Goal: Information Seeking & Learning: Learn about a topic

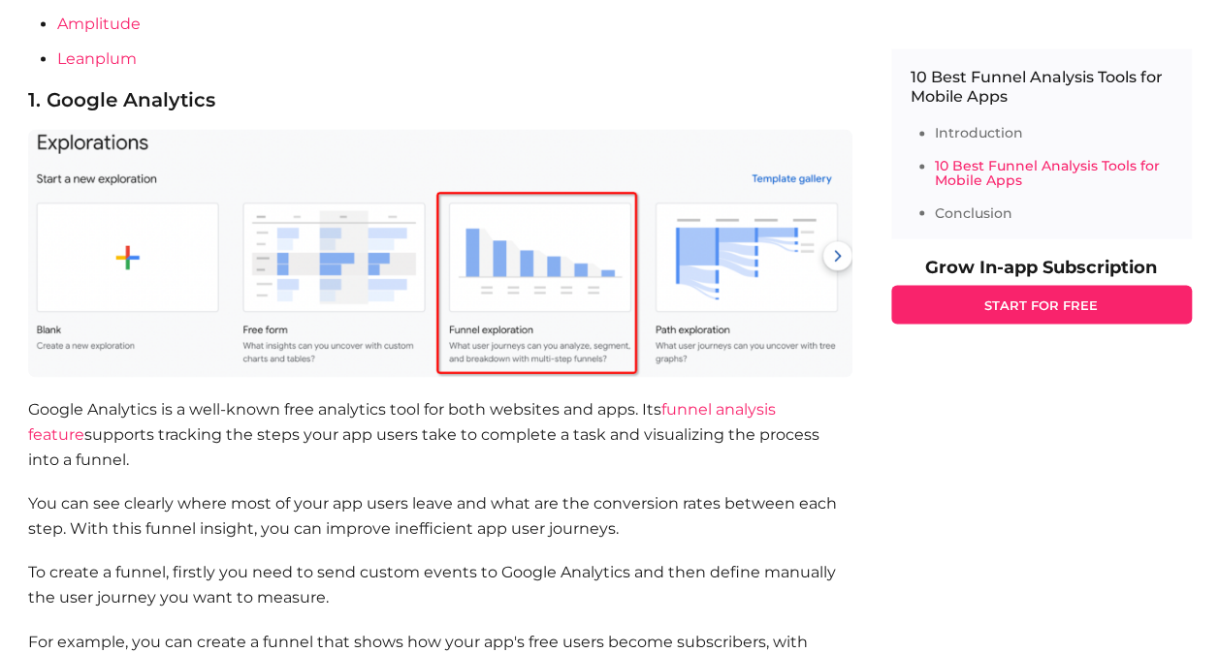
scroll to position [1648, 0]
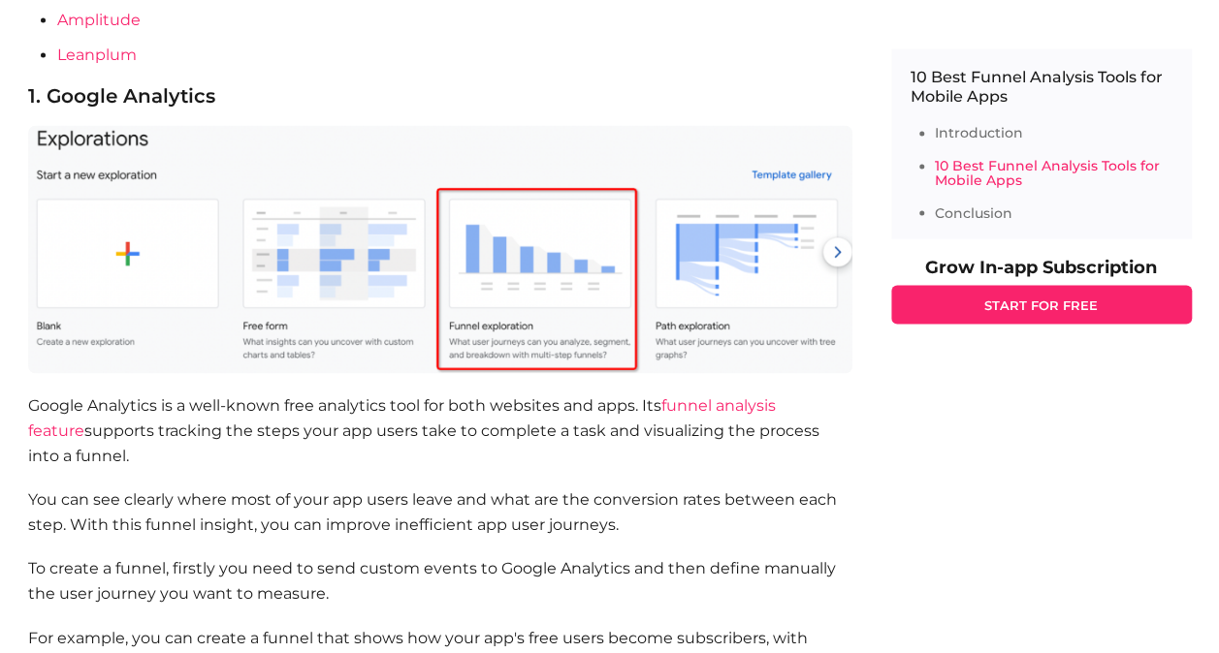
click at [469, 332] on img at bounding box center [440, 249] width 824 height 248
click at [346, 410] on p "Google Analytics is a well-known free analytics tool for both websites and apps…" at bounding box center [440, 430] width 824 height 75
click at [322, 438] on p "Google Analytics is a well-known free analytics tool for both websites and apps…" at bounding box center [440, 430] width 824 height 75
click at [314, 456] on p "Google Analytics is a well-known free analytics tool for both websites and apps…" at bounding box center [440, 430] width 824 height 75
click at [562, 358] on img at bounding box center [440, 249] width 824 height 248
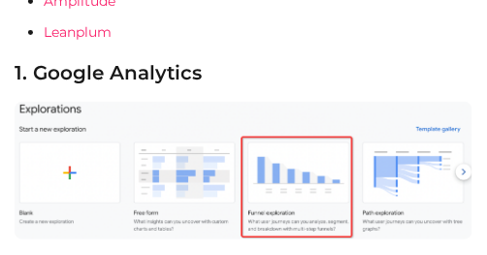
scroll to position [1726, 0]
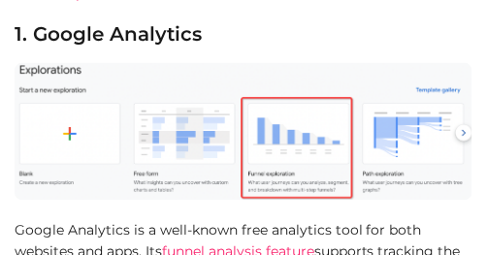
click at [279, 149] on img at bounding box center [244, 132] width 458 height 138
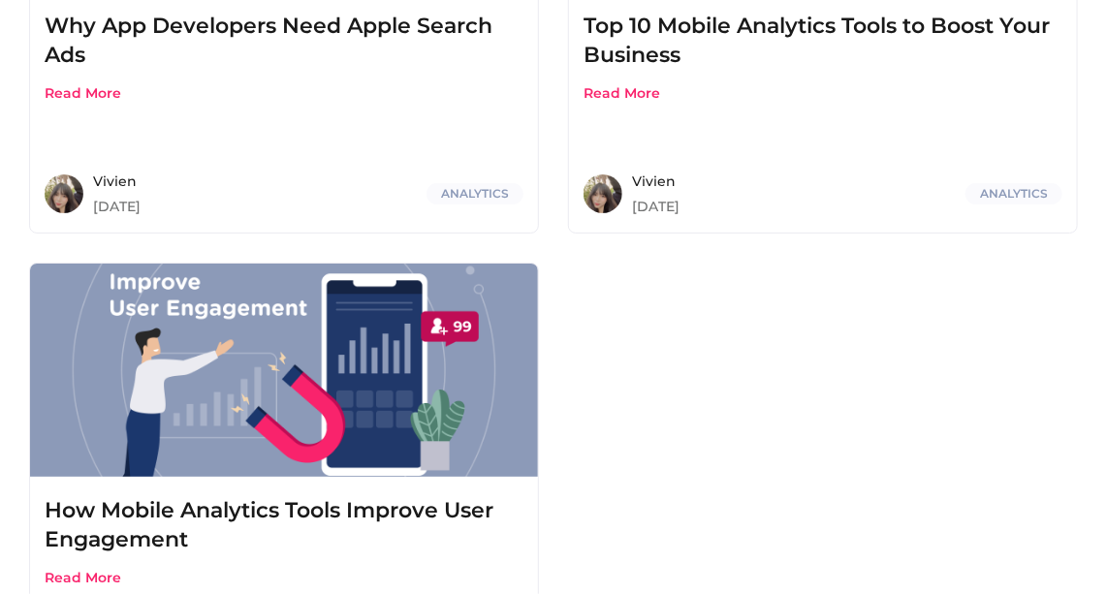
scroll to position [11504, 0]
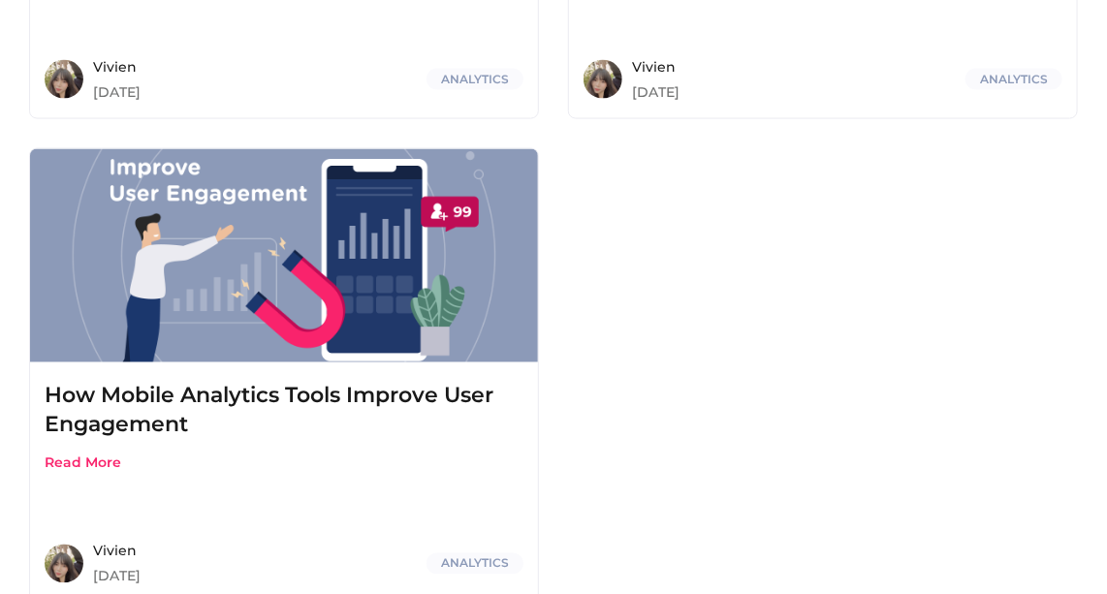
click at [87, 472] on button "Read More" at bounding box center [83, 463] width 77 height 17
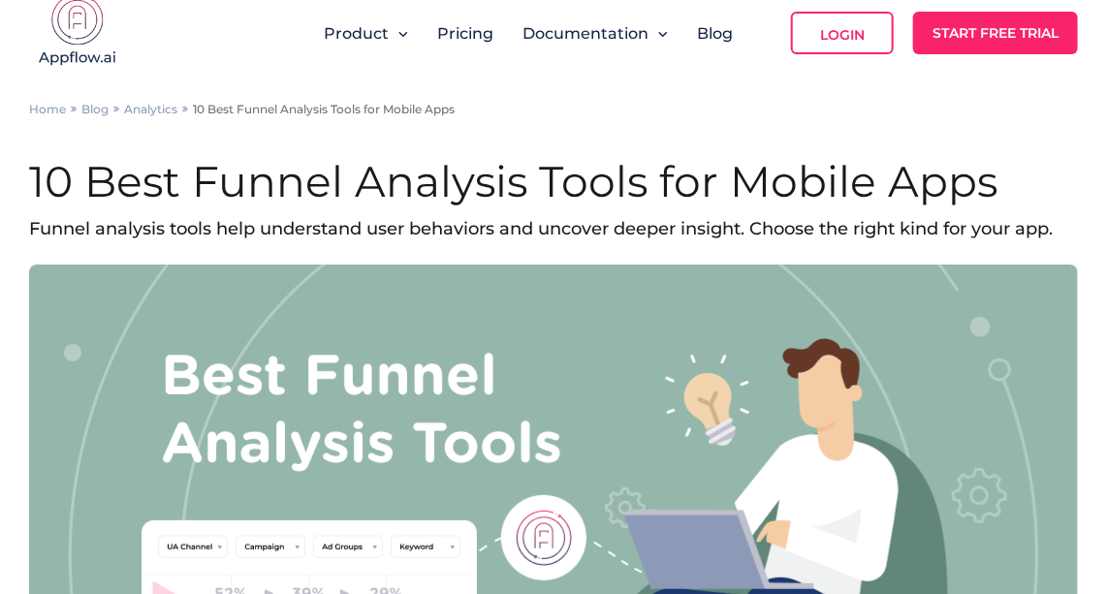
scroll to position [0, 0]
